Goal: Information Seeking & Learning: Learn about a topic

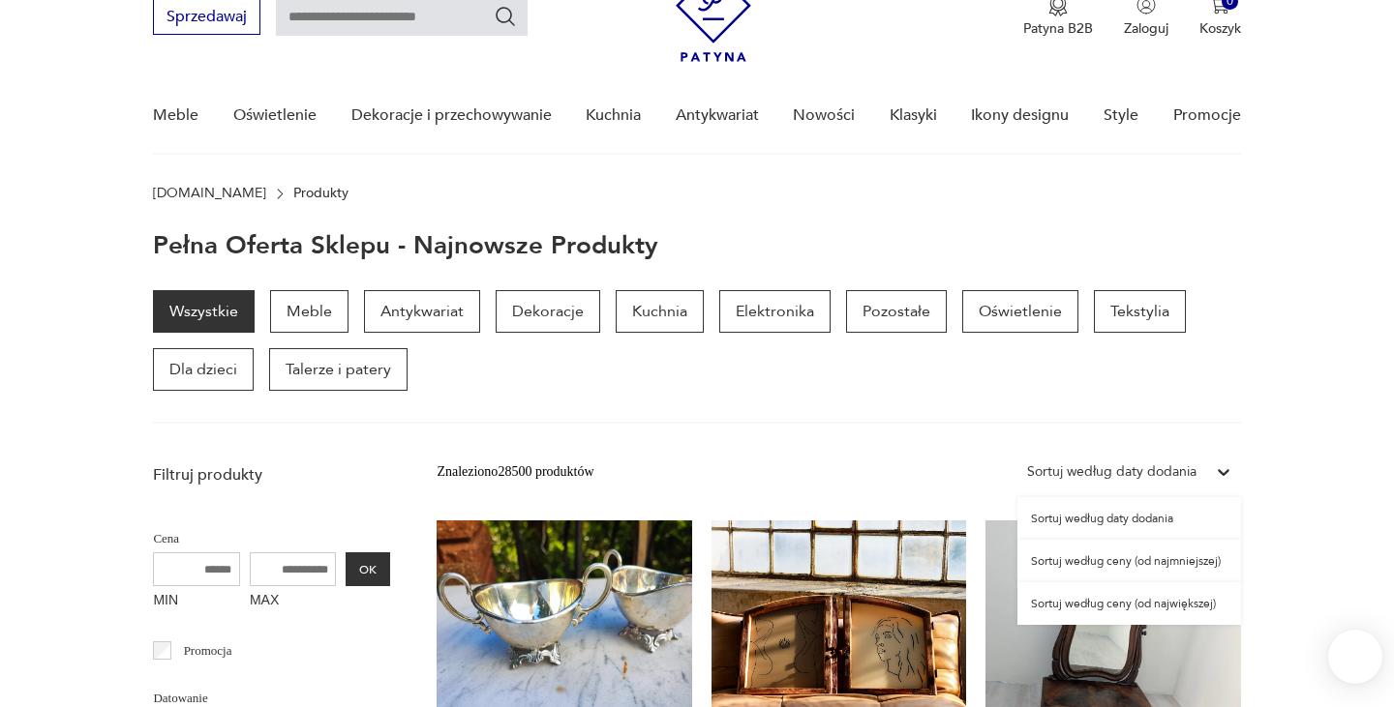
click at [1147, 470] on div "Sortuj według daty dodania" at bounding box center [1111, 472] width 169 height 21
click at [1182, 370] on div "Wszystkie Meble Antykwariat Dekoracje Kuchnia Elektronika Pozostałe Oświetlenie…" at bounding box center [696, 340] width 1087 height 101
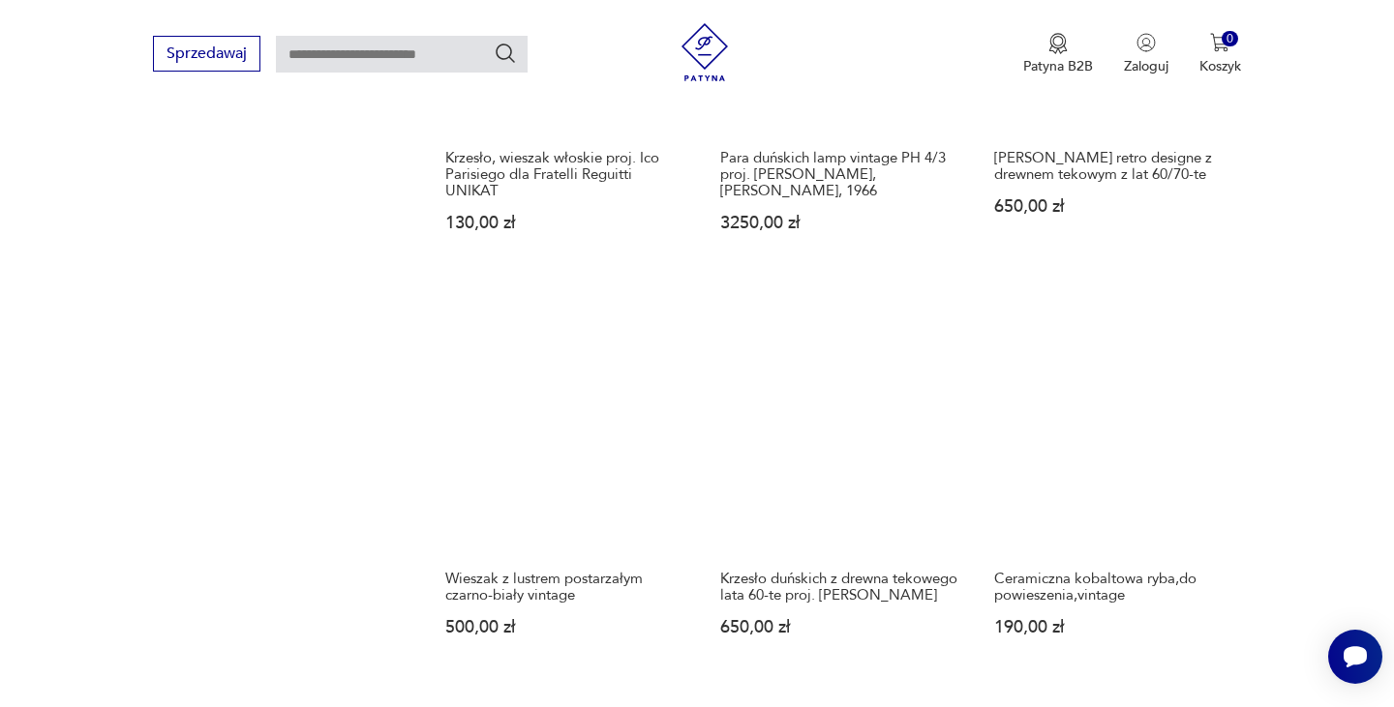
scroll to position [1636, 0]
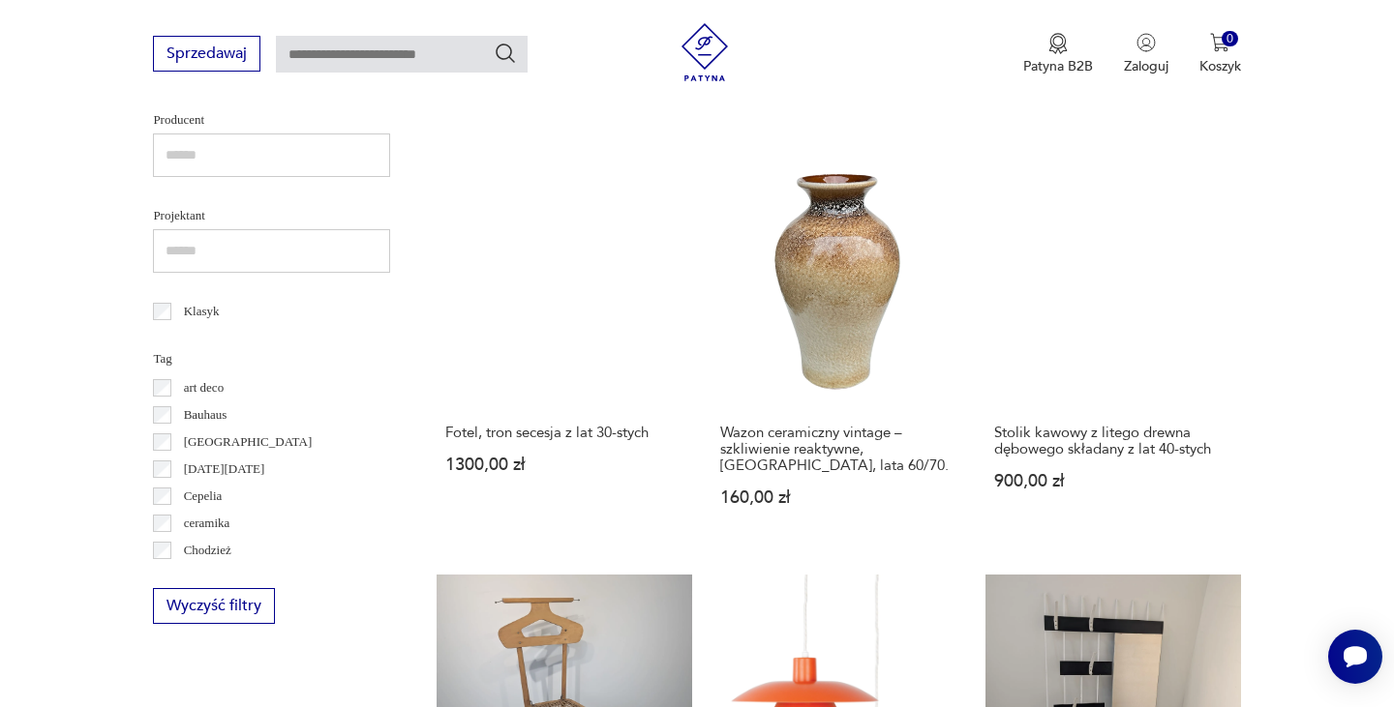
scroll to position [252, 0]
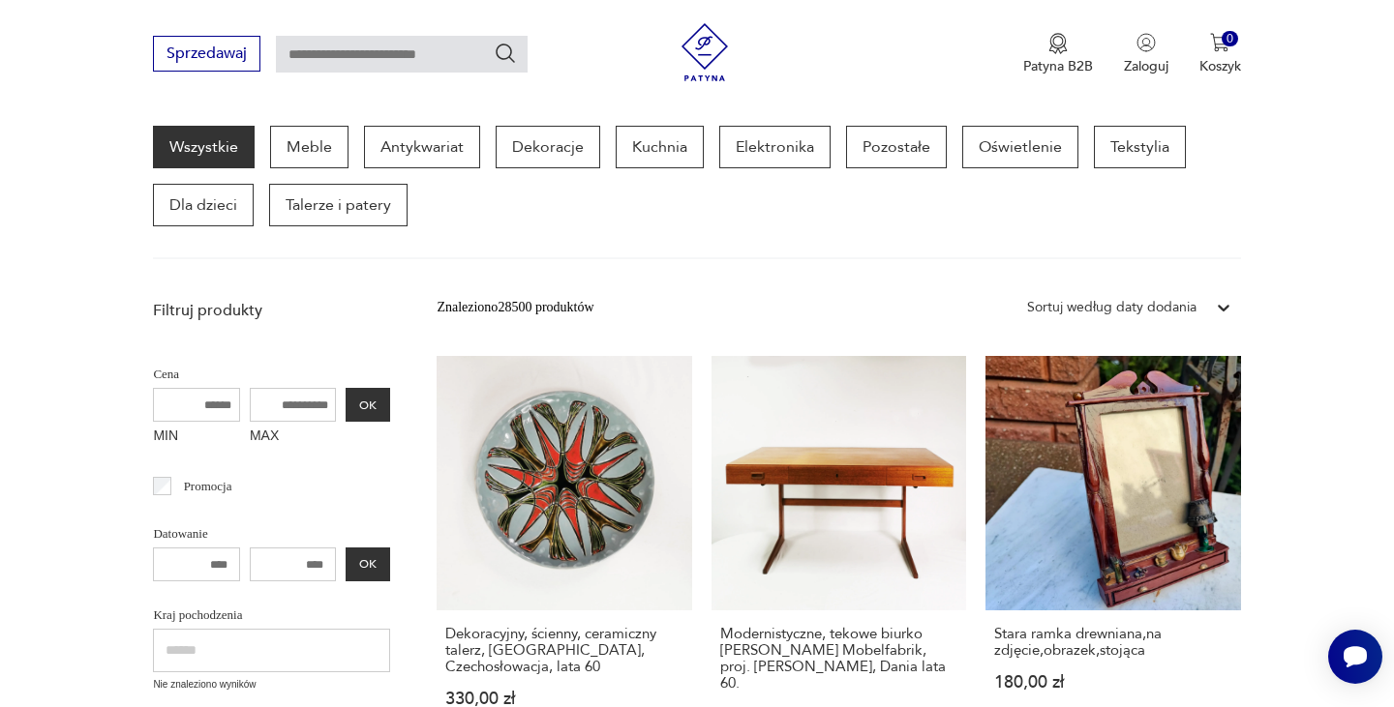
click at [1018, 3] on div "Sprzedawaj Patyna B2B Zaloguj 0 Koszyk Twój koszyk ( 0 ) Brak produktów w koszy…" at bounding box center [697, 55] width 1394 height 111
click at [438, 45] on input "text" at bounding box center [402, 54] width 252 height 37
type input "*****"
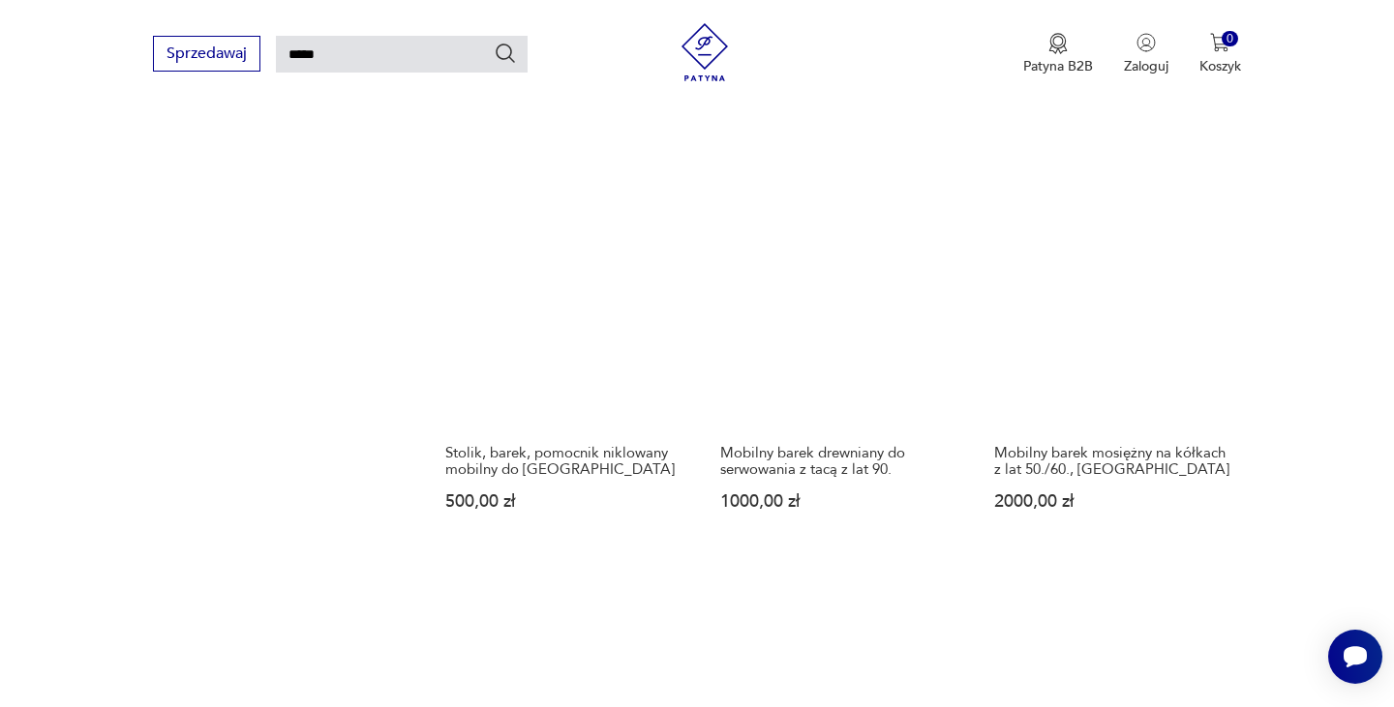
scroll to position [1520, 0]
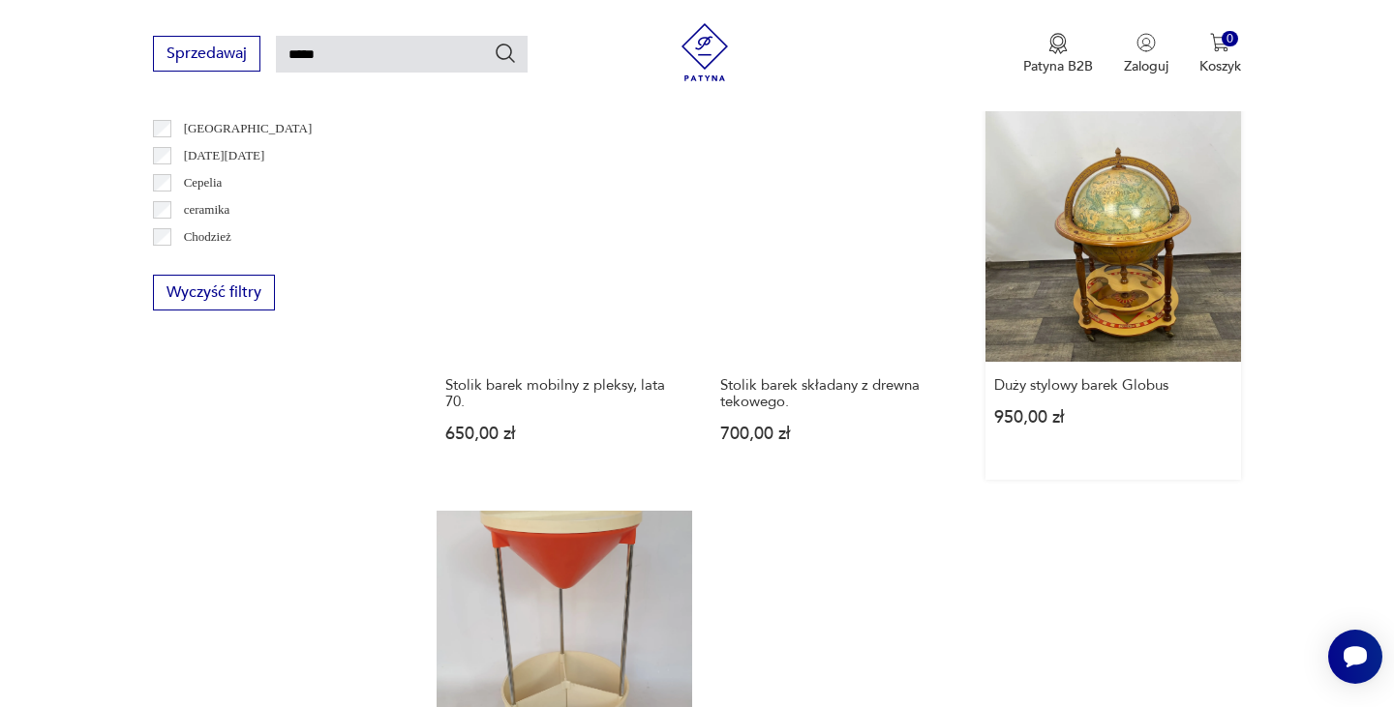
scroll to position [1324, 0]
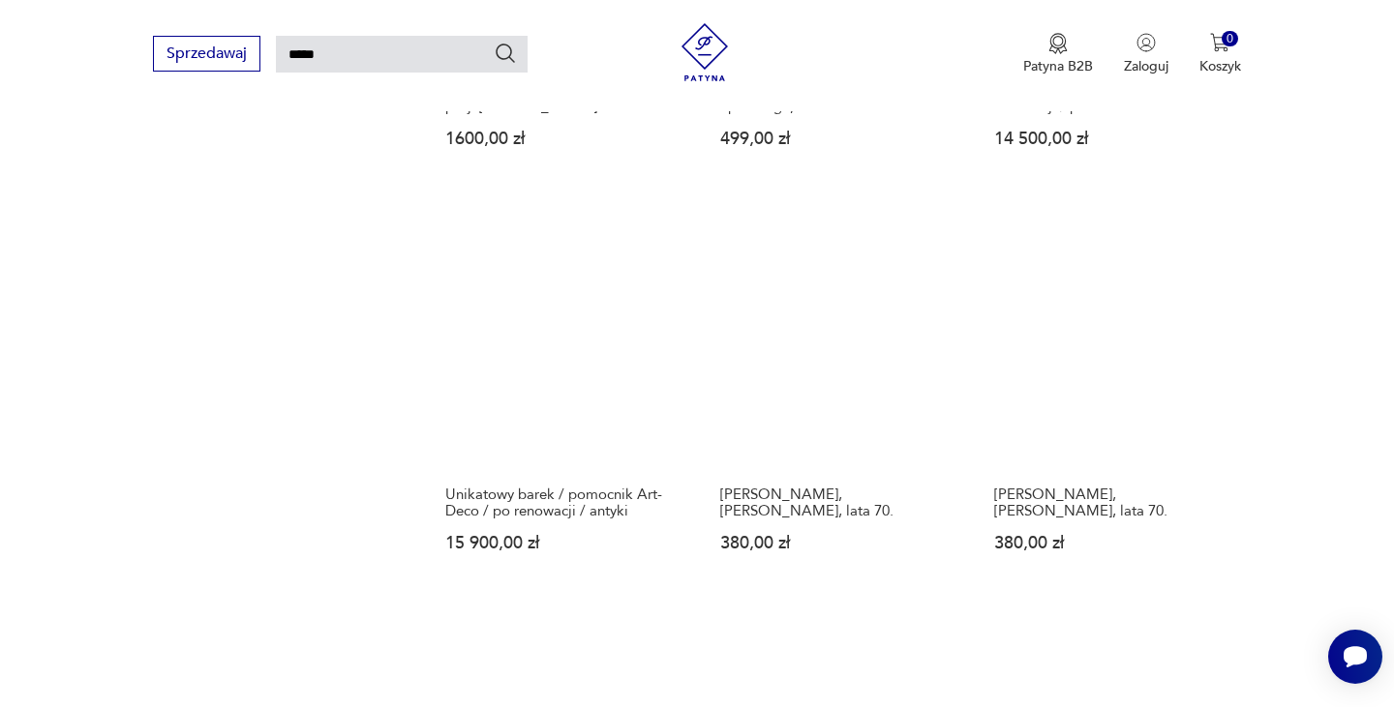
scroll to position [1471, 0]
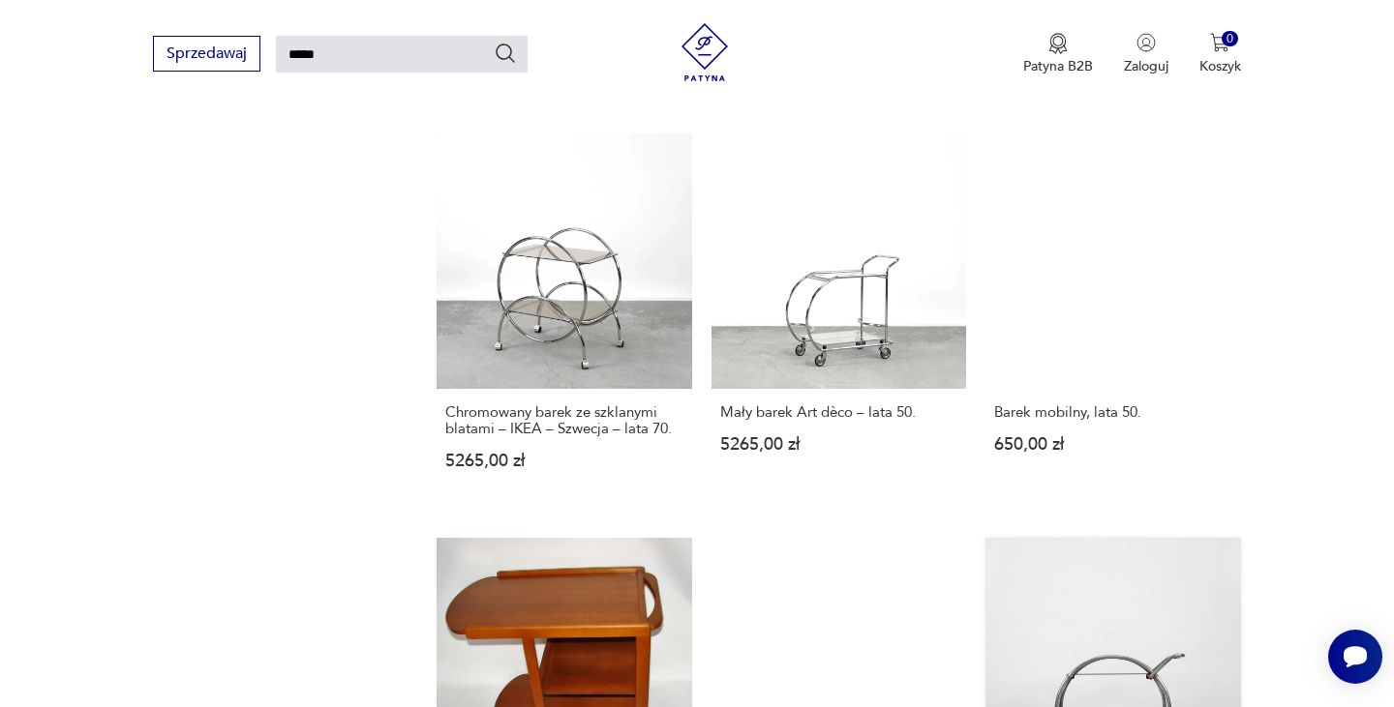
scroll to position [1488, 0]
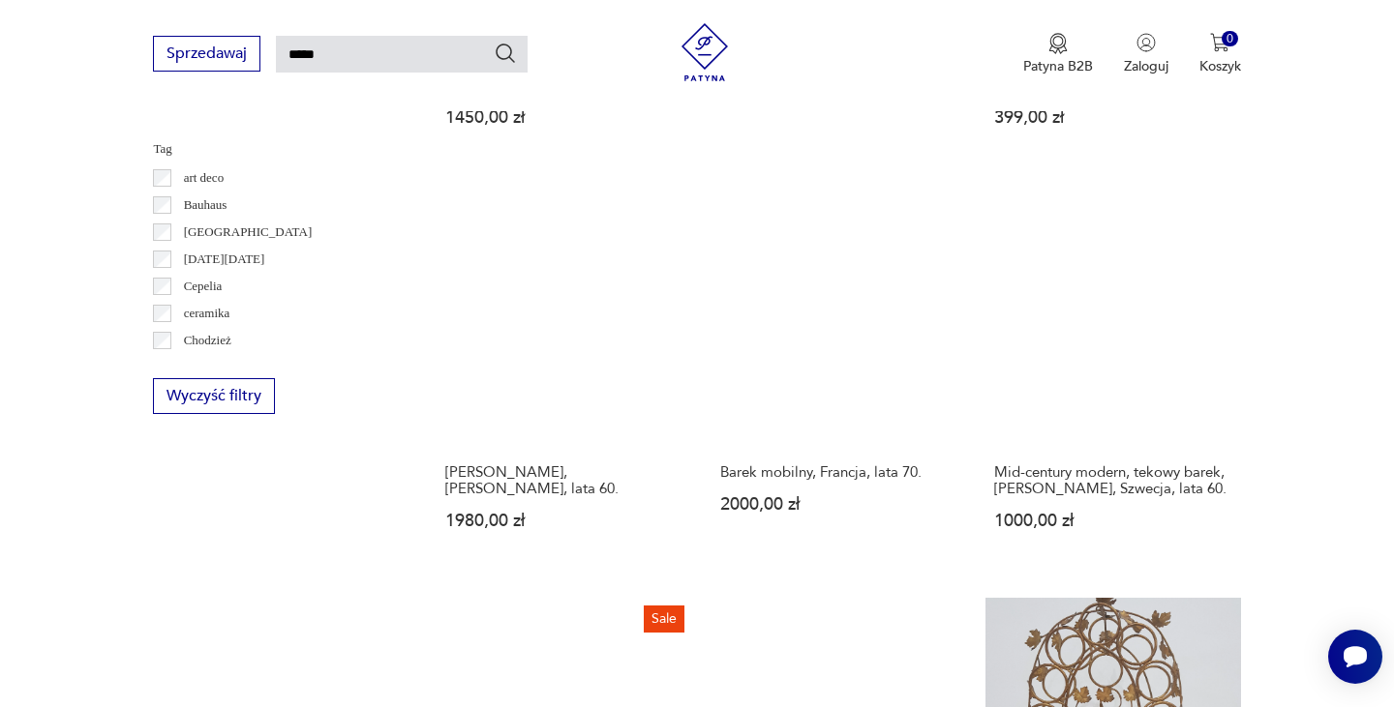
scroll to position [1406, 0]
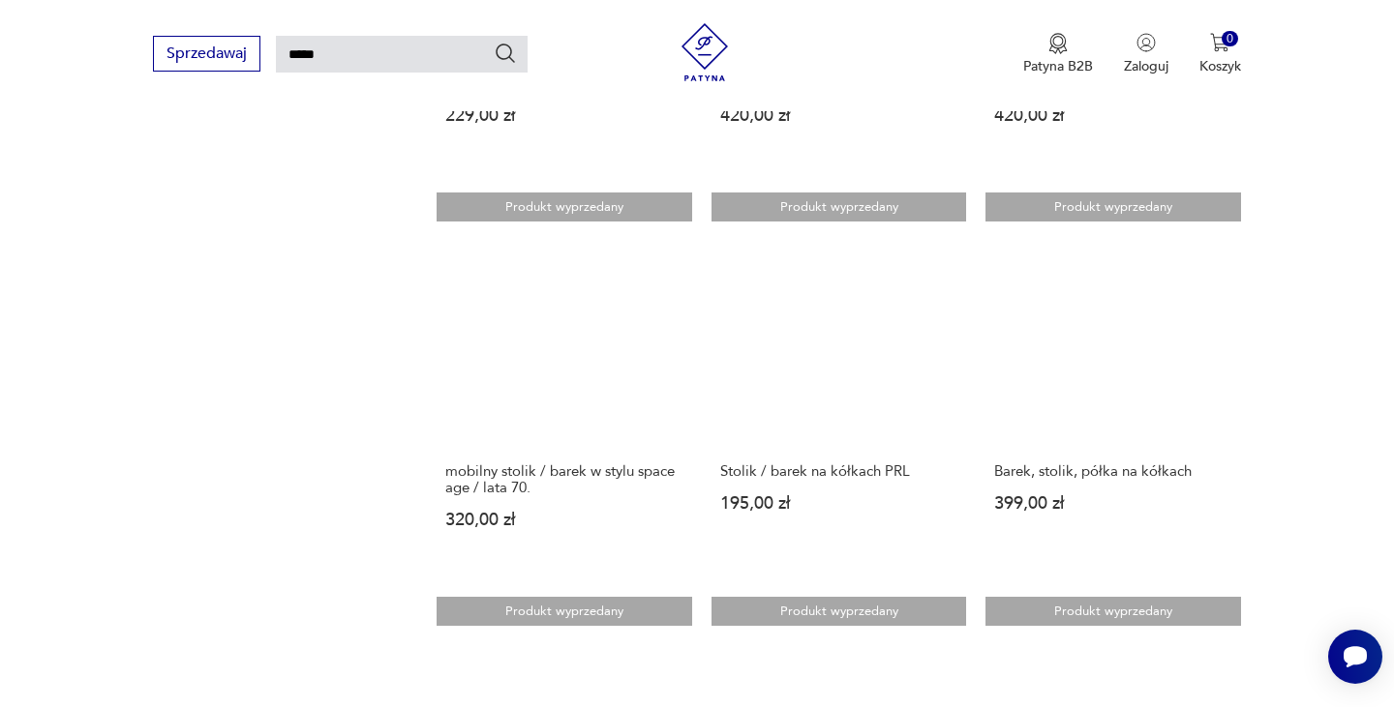
scroll to position [1489, 0]
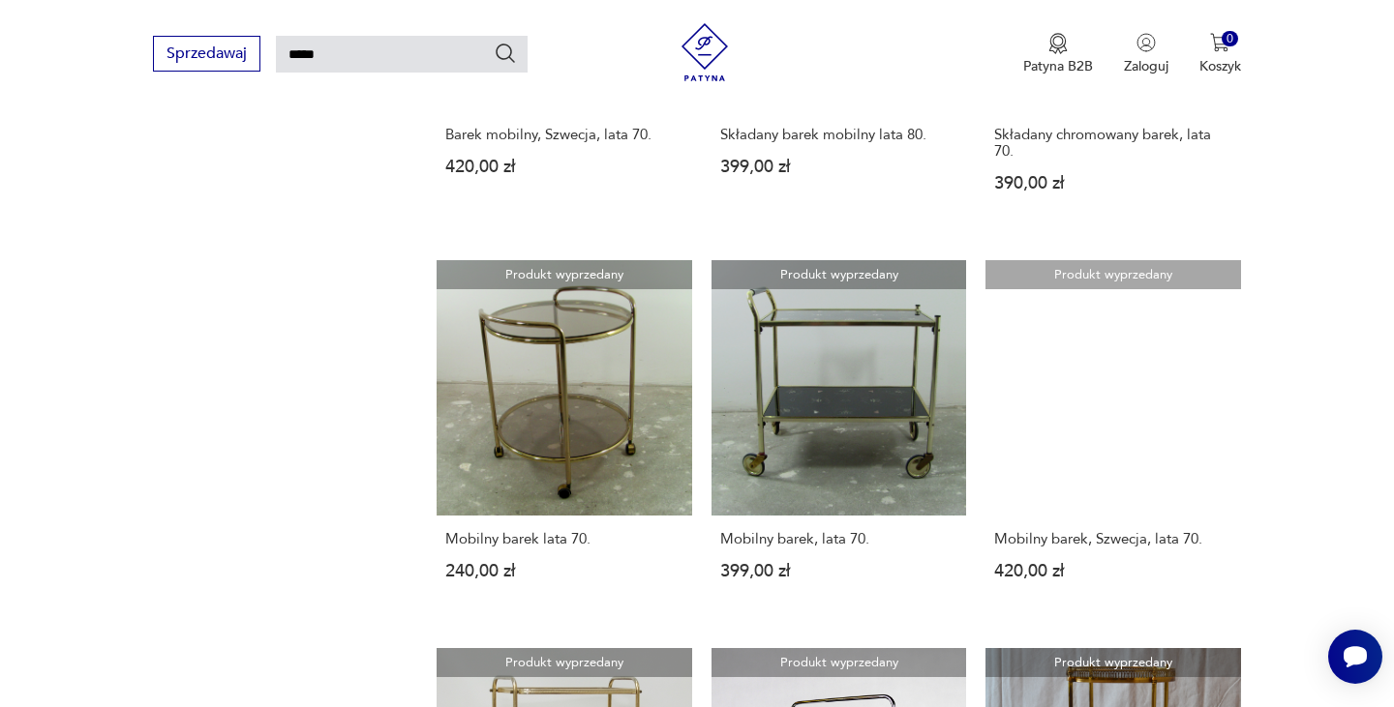
scroll to position [1542, 0]
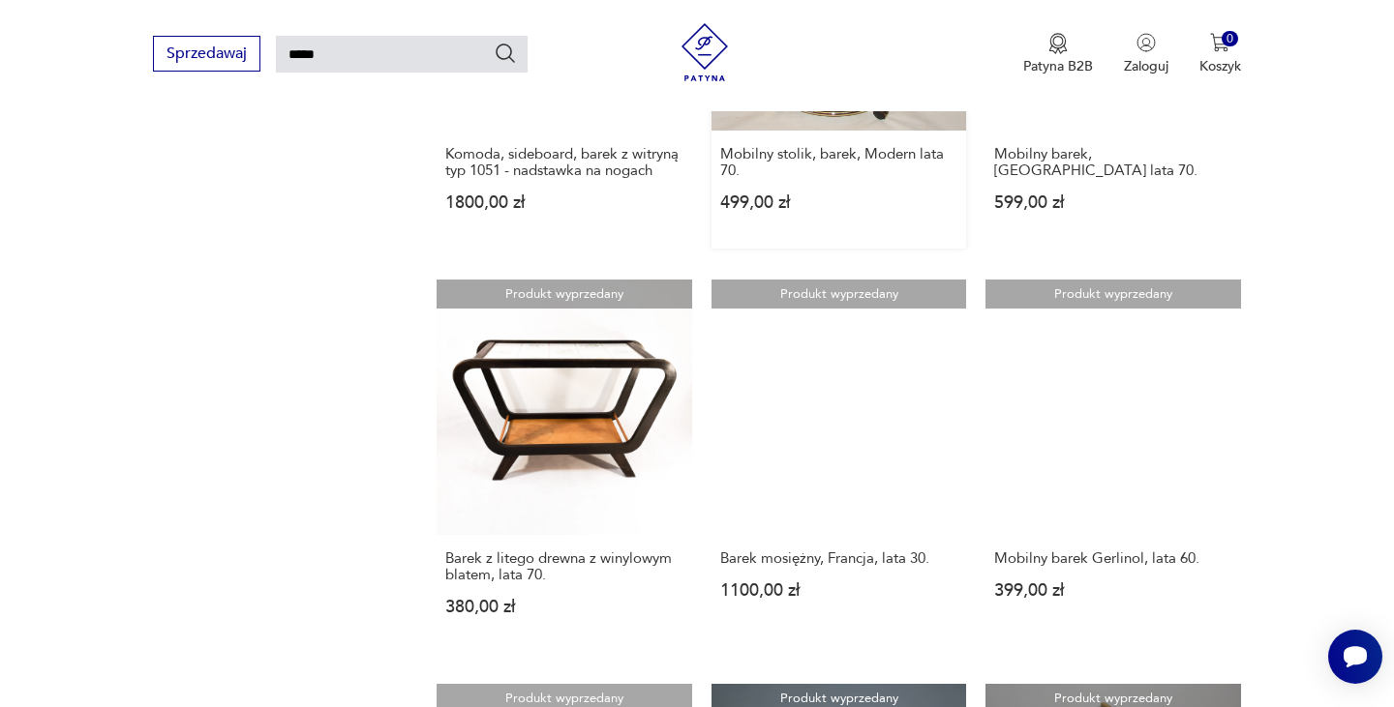
scroll to position [1377, 0]
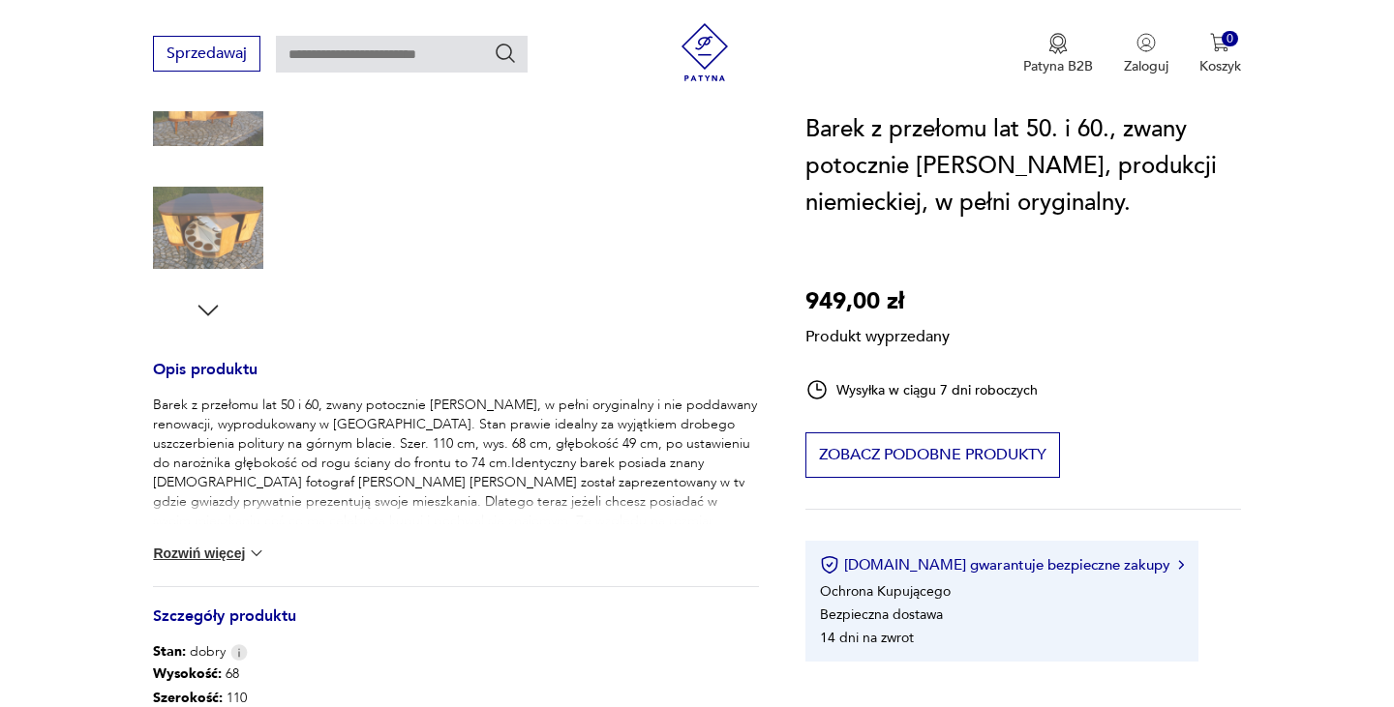
click at [226, 135] on div "Produkt wyprzedany Opis produktu Barek z przełomu lat 50 i 60, zwany potocznie …" at bounding box center [456, 376] width 606 height 1225
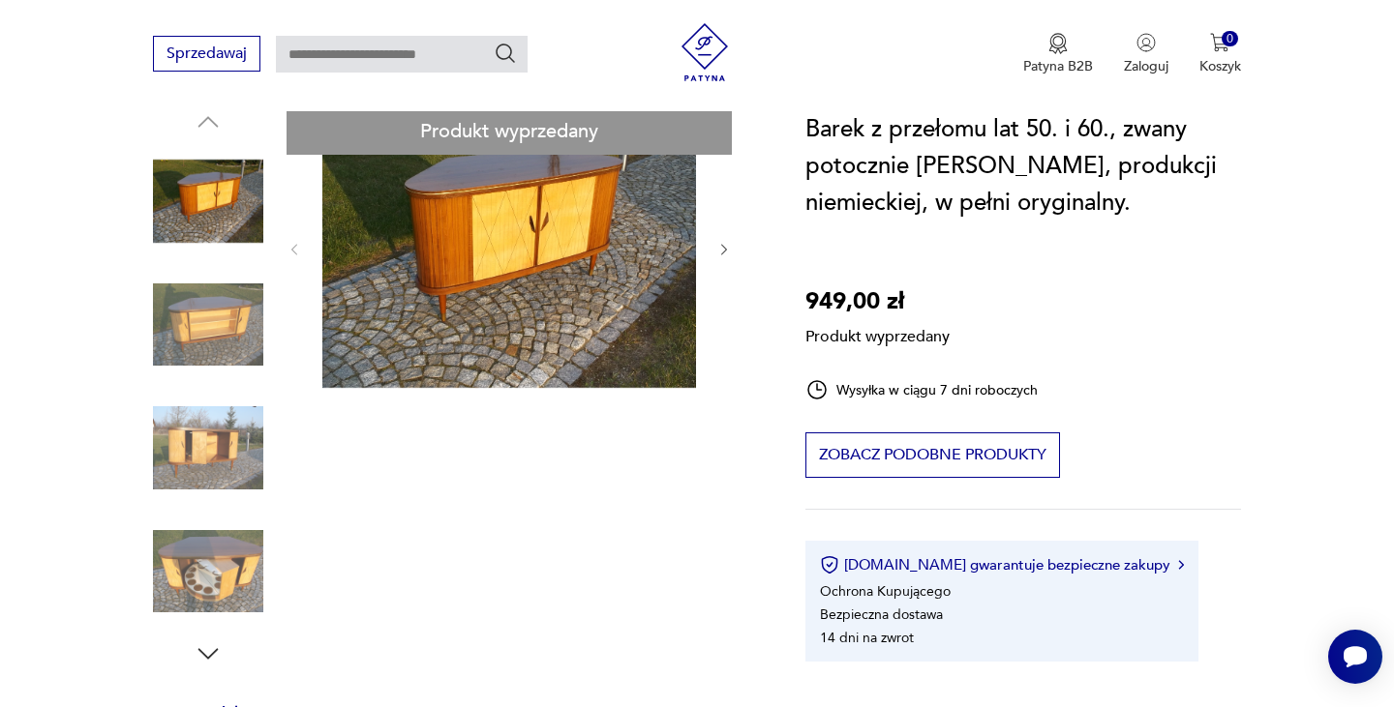
scroll to position [218, 0]
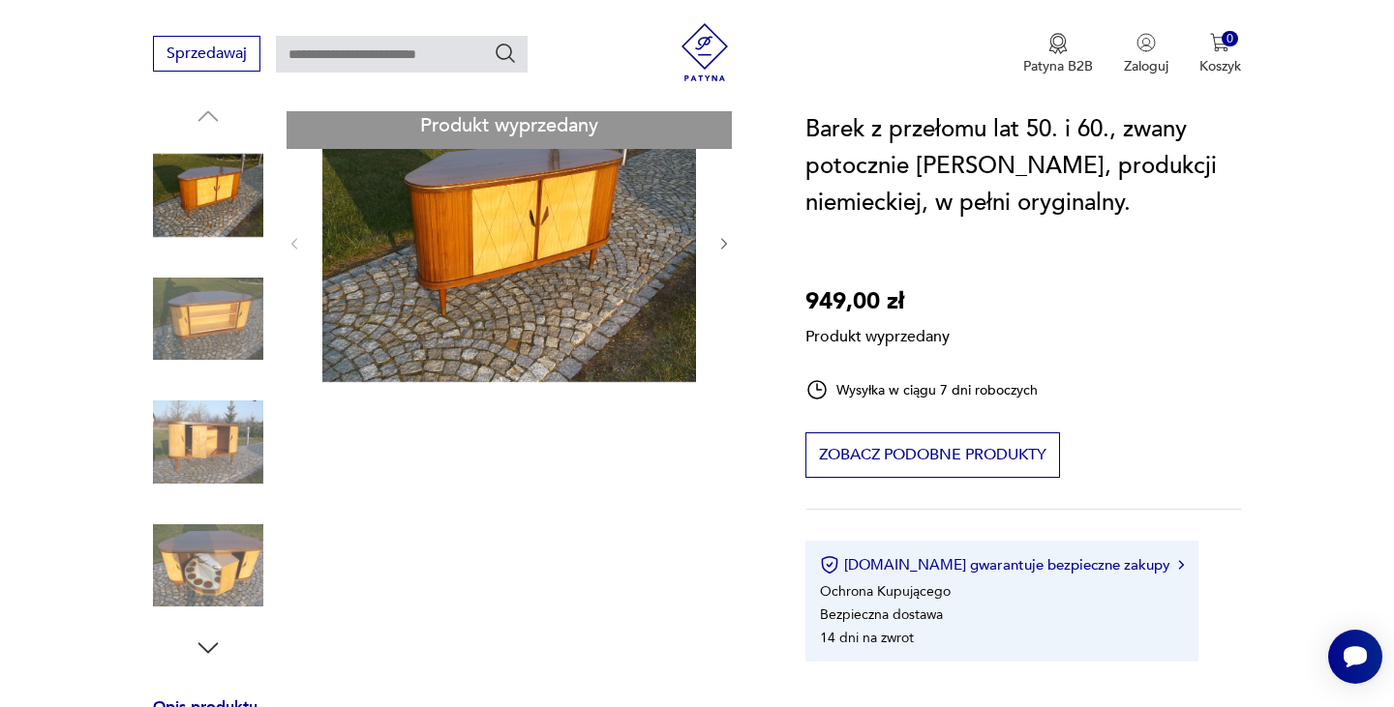
click at [205, 462] on div "Produkt wyprzedany Opis produktu Barek z przełomu lat 50 i 60, zwany potocznie …" at bounding box center [456, 714] width 606 height 1225
click at [211, 427] on div "Produkt wyprzedany Opis produktu Barek z przełomu lat 50 i 60, zwany potocznie …" at bounding box center [456, 714] width 606 height 1225
click at [729, 238] on div "Produkt wyprzedany Opis produktu Barek z przełomu lat 50 i 60, zwany potocznie …" at bounding box center [456, 714] width 606 height 1225
click at [720, 239] on div "Produkt wyprzedany Opis produktu Barek z przełomu lat 50 i 60, zwany potocznie …" at bounding box center [456, 714] width 606 height 1225
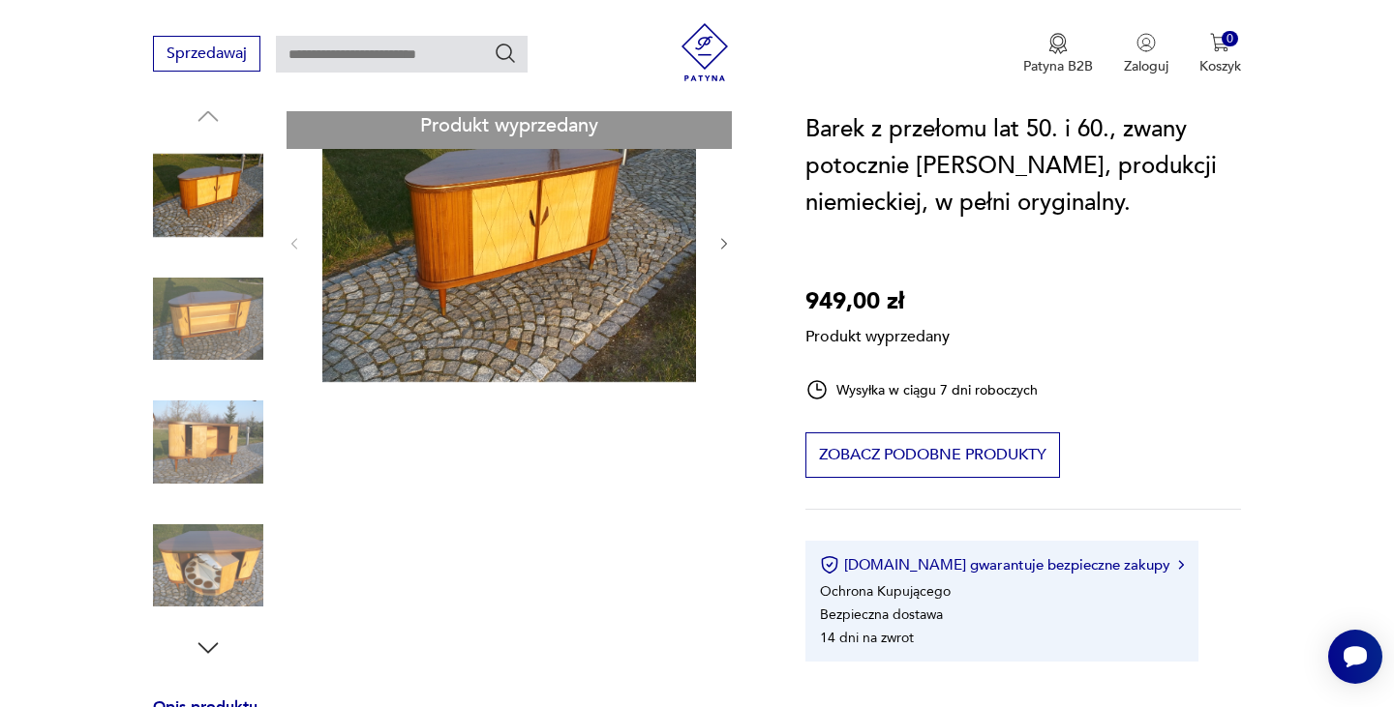
click at [720, 239] on div "Produkt wyprzedany Opis produktu Barek z przełomu lat 50 i 60, zwany potocznie …" at bounding box center [456, 714] width 606 height 1225
click at [723, 291] on div "Produkt wyprzedany Opis produktu Barek z przełomu lat 50 i 60, zwany potocznie …" at bounding box center [456, 714] width 606 height 1225
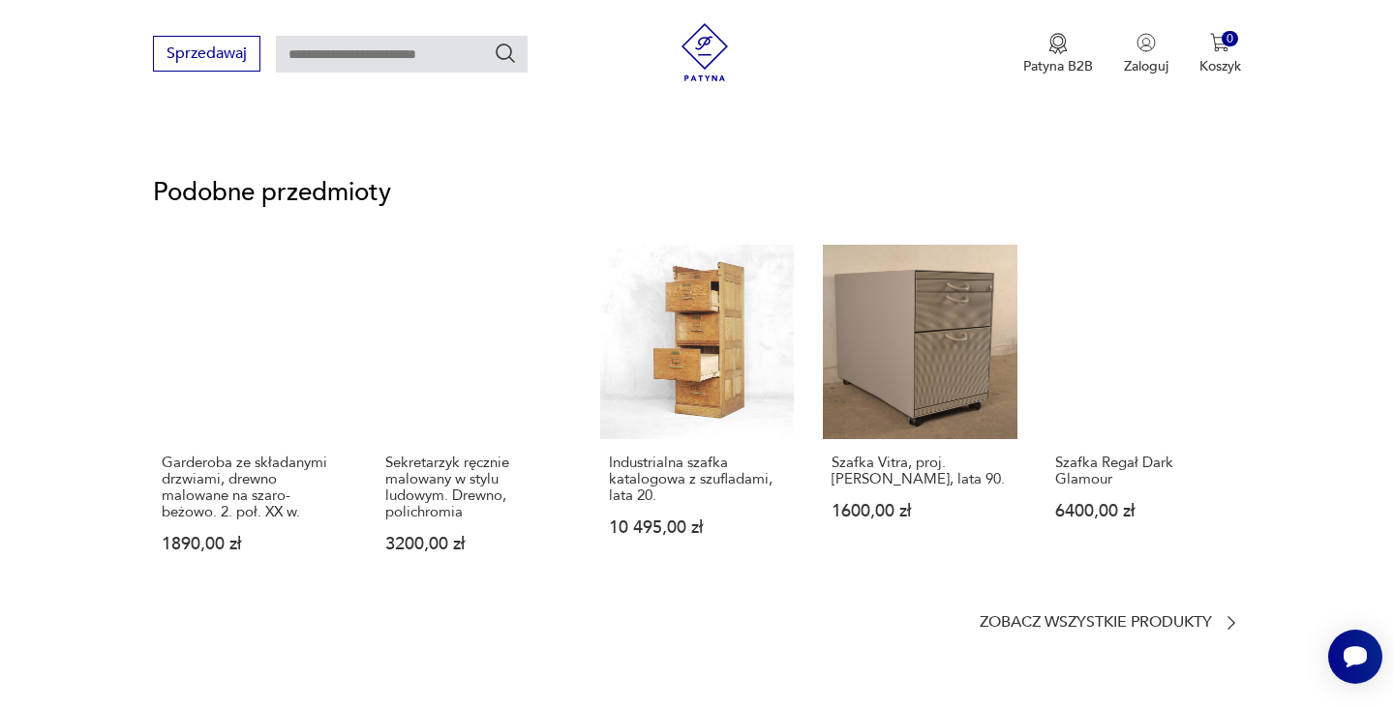
scroll to position [2139, 0]
